Goal: Task Accomplishment & Management: Use online tool/utility

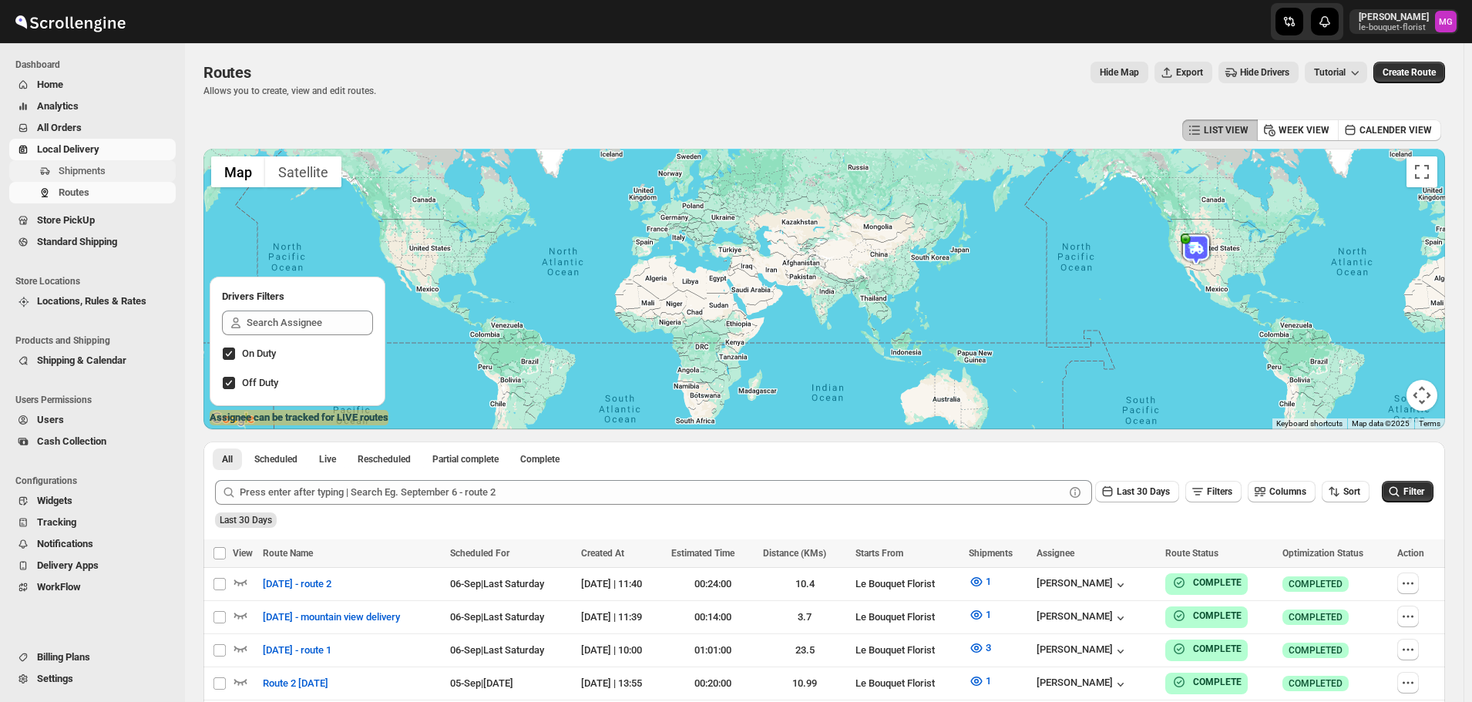
click at [120, 170] on span "Shipments" at bounding box center [116, 170] width 114 height 15
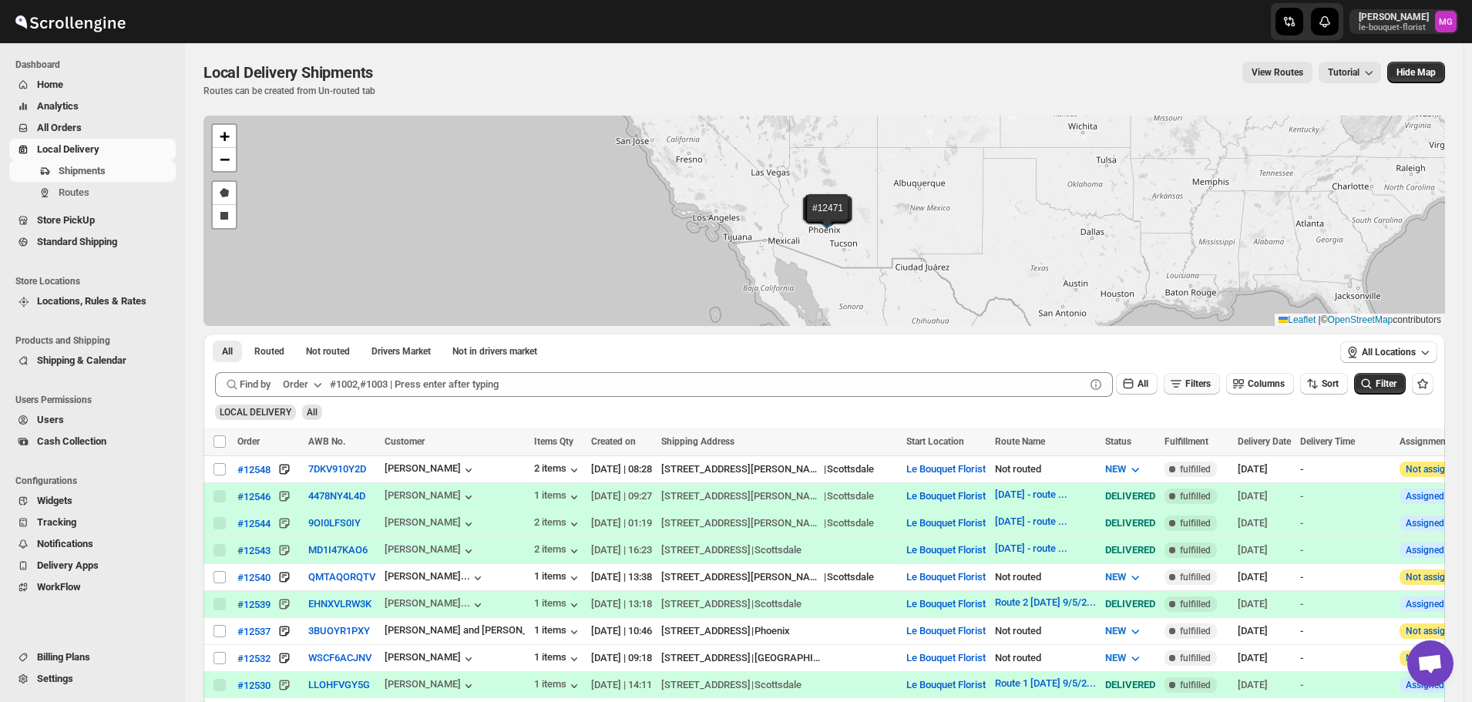
click at [1210, 388] on span "Filters" at bounding box center [1197, 383] width 25 height 11
click at [1191, 449] on span "Add Filter" at bounding box center [1204, 444] width 40 height 12
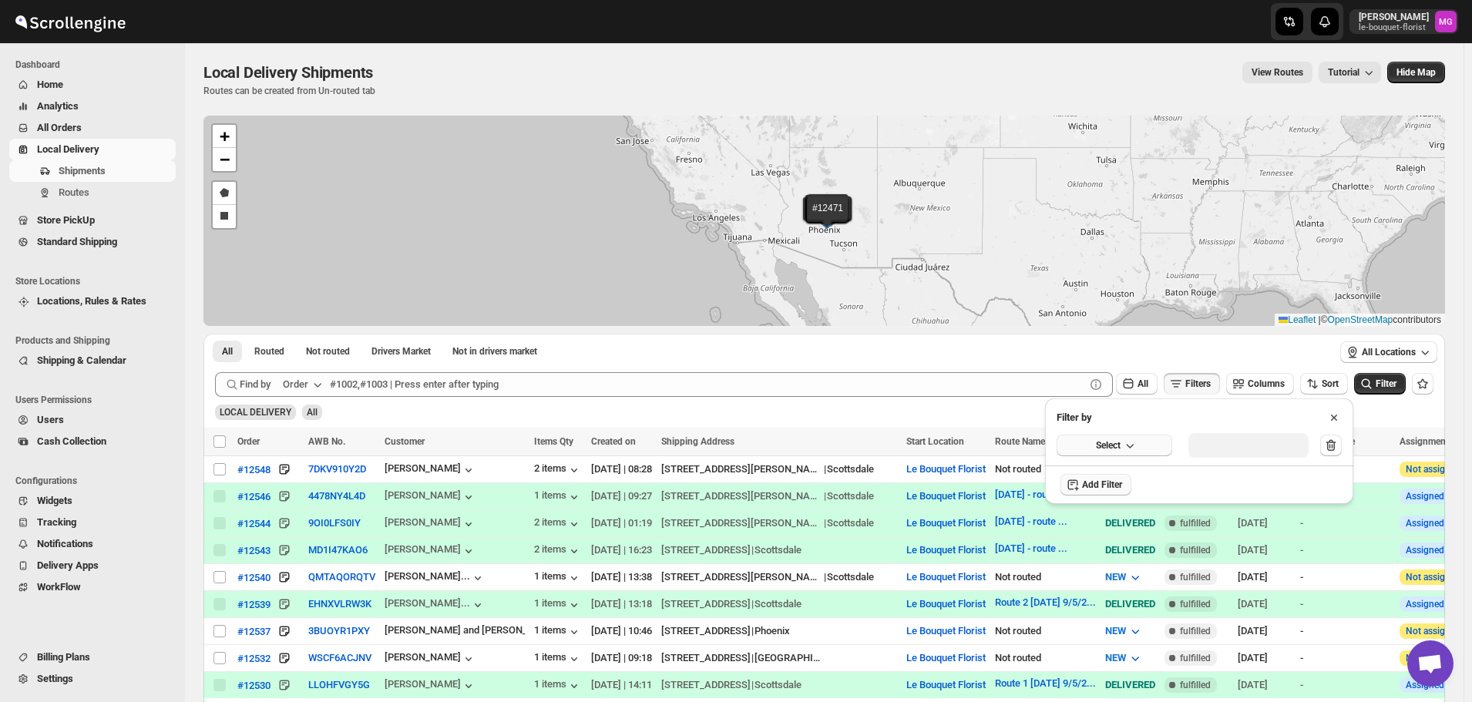
click at [1148, 440] on button "Select" at bounding box center [1115, 446] width 116 height 22
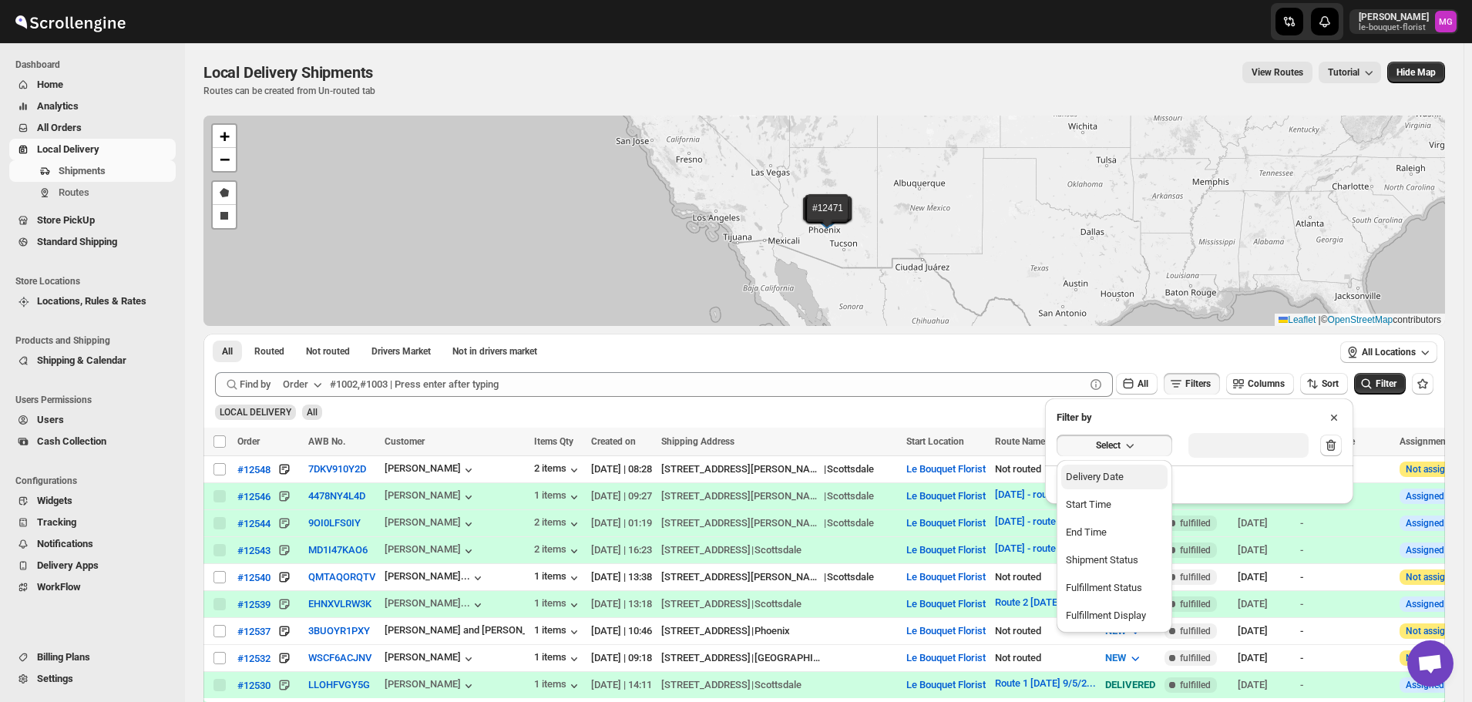
click at [1128, 481] on button "Delivery Date" at bounding box center [1114, 477] width 106 height 25
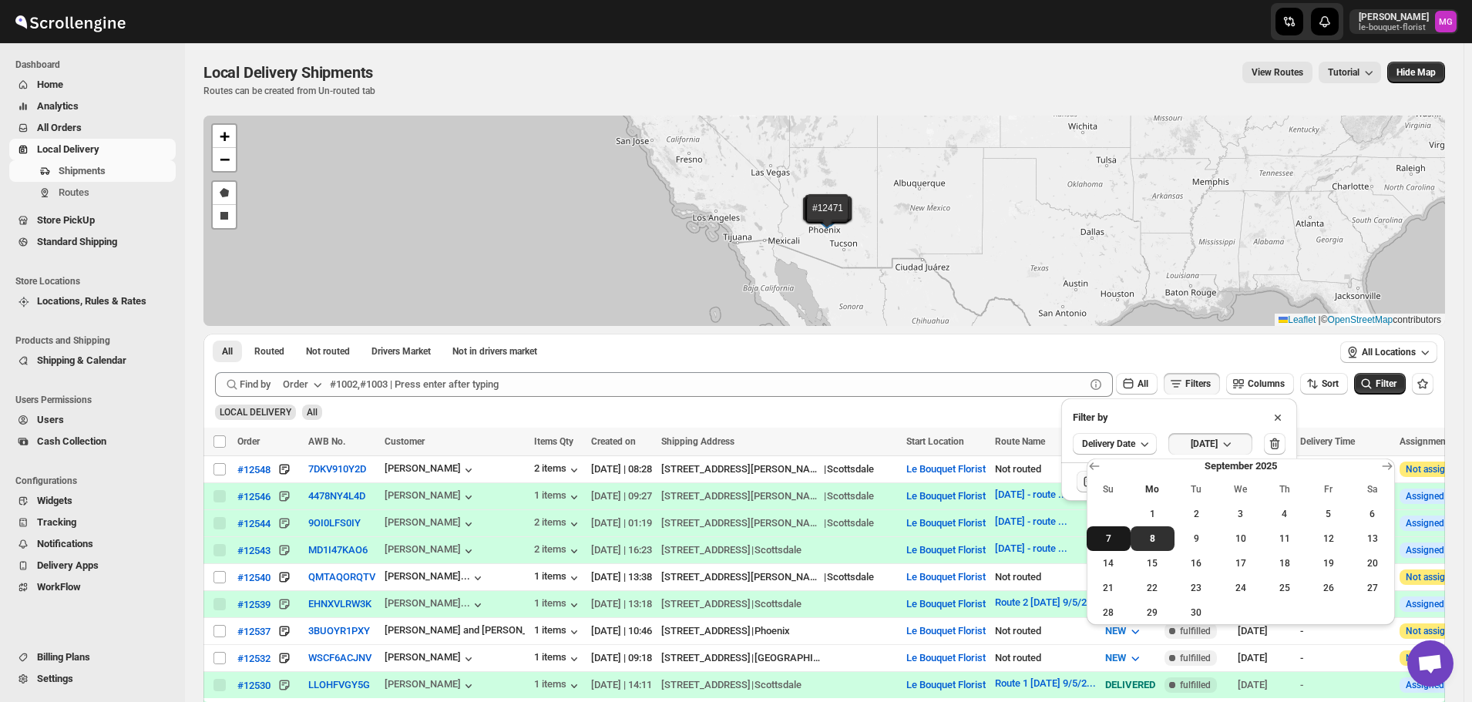
click at [1107, 538] on span "7" at bounding box center [1109, 538] width 32 height 12
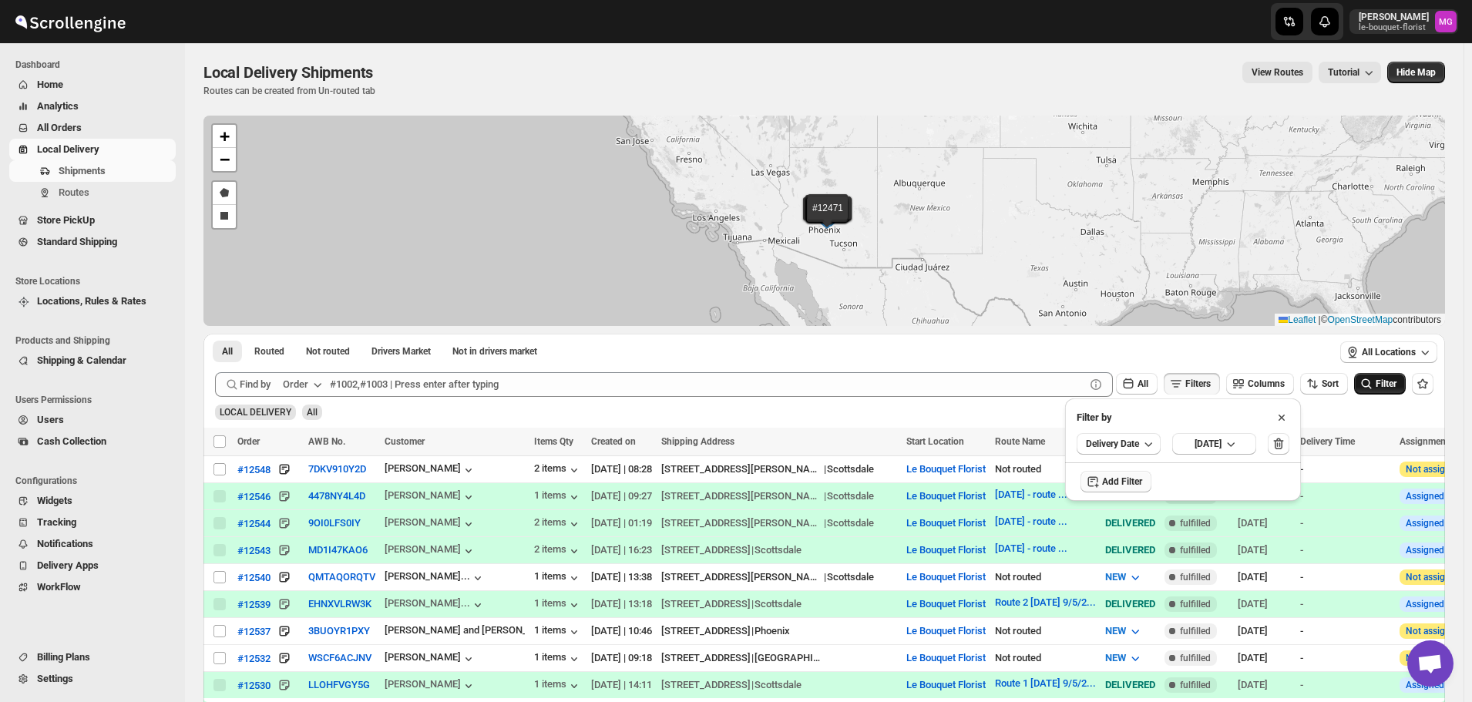
click at [1394, 387] on span "Filter" at bounding box center [1386, 383] width 21 height 11
